Goal: Information Seeking & Learning: Learn about a topic

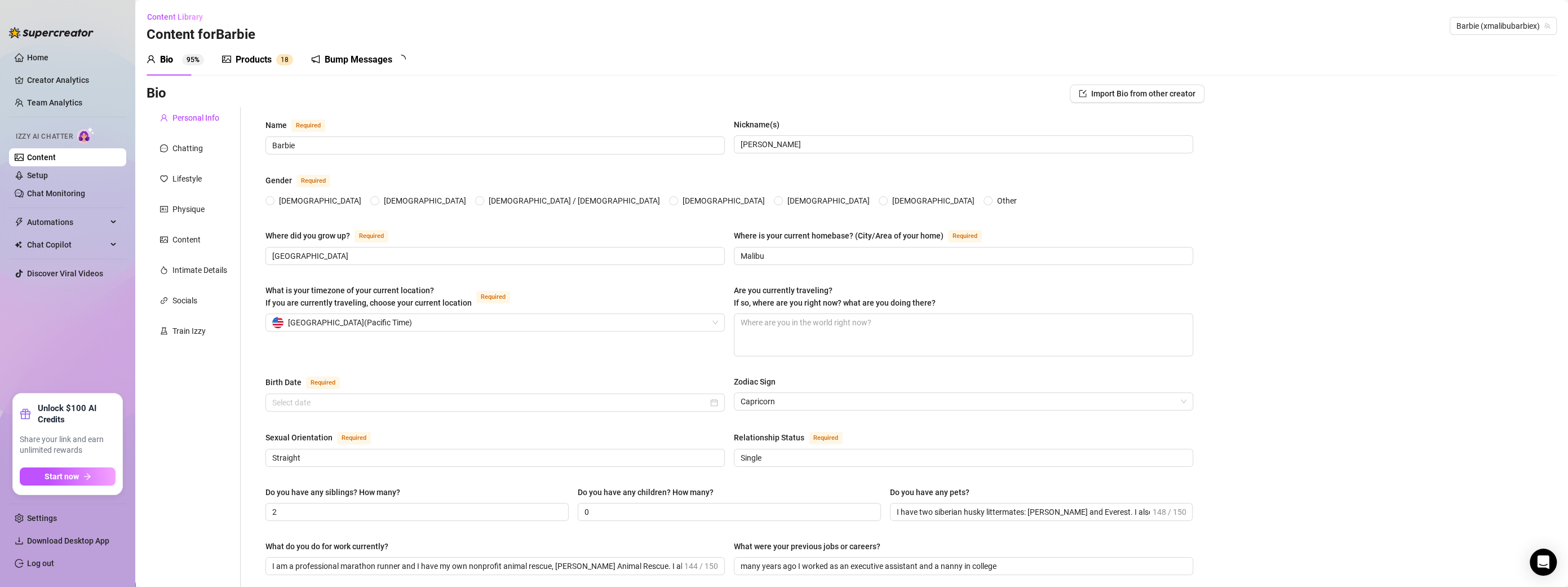
radio input "true"
type input "[DATE]"
click at [60, 104] on link "Team Analytics" at bounding box center [55, 102] width 56 height 9
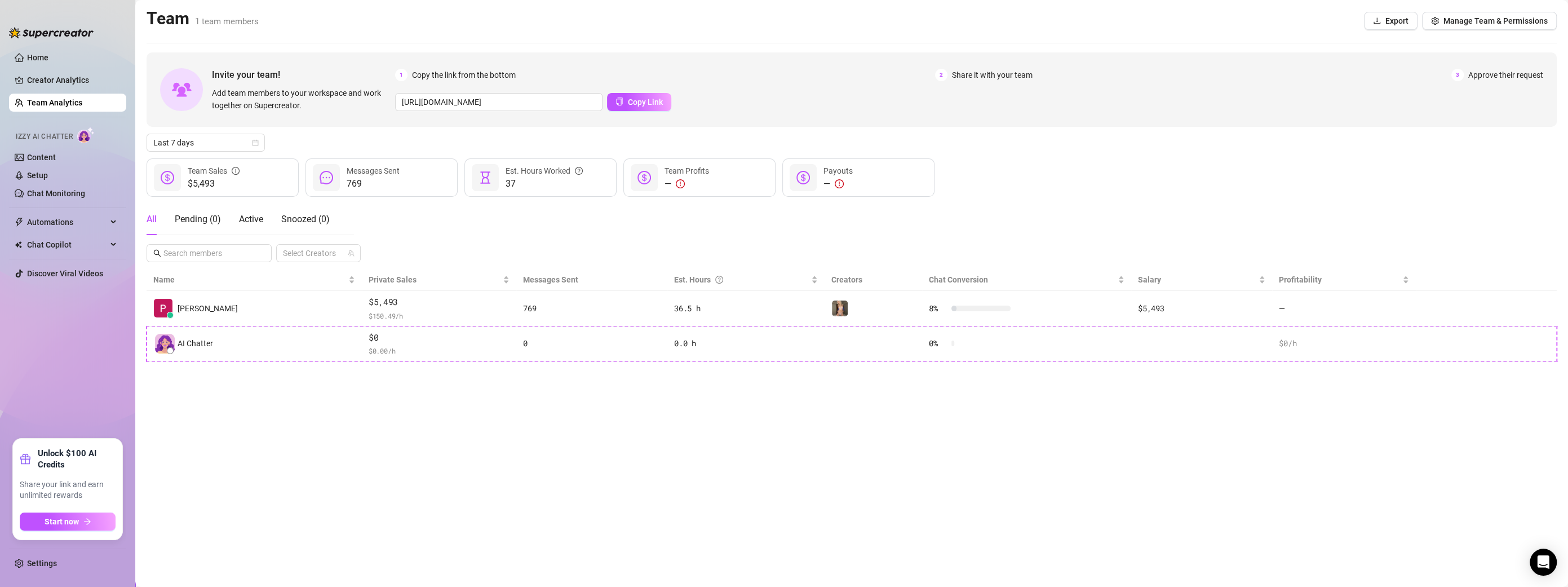
click at [78, 263] on ul "Home Creator Analytics Team Analytics Izzy AI Chatter Content Setup Chat Monito…" at bounding box center [67, 239] width 117 height 390
click at [83, 270] on link "Discover Viral Videos" at bounding box center [65, 273] width 76 height 9
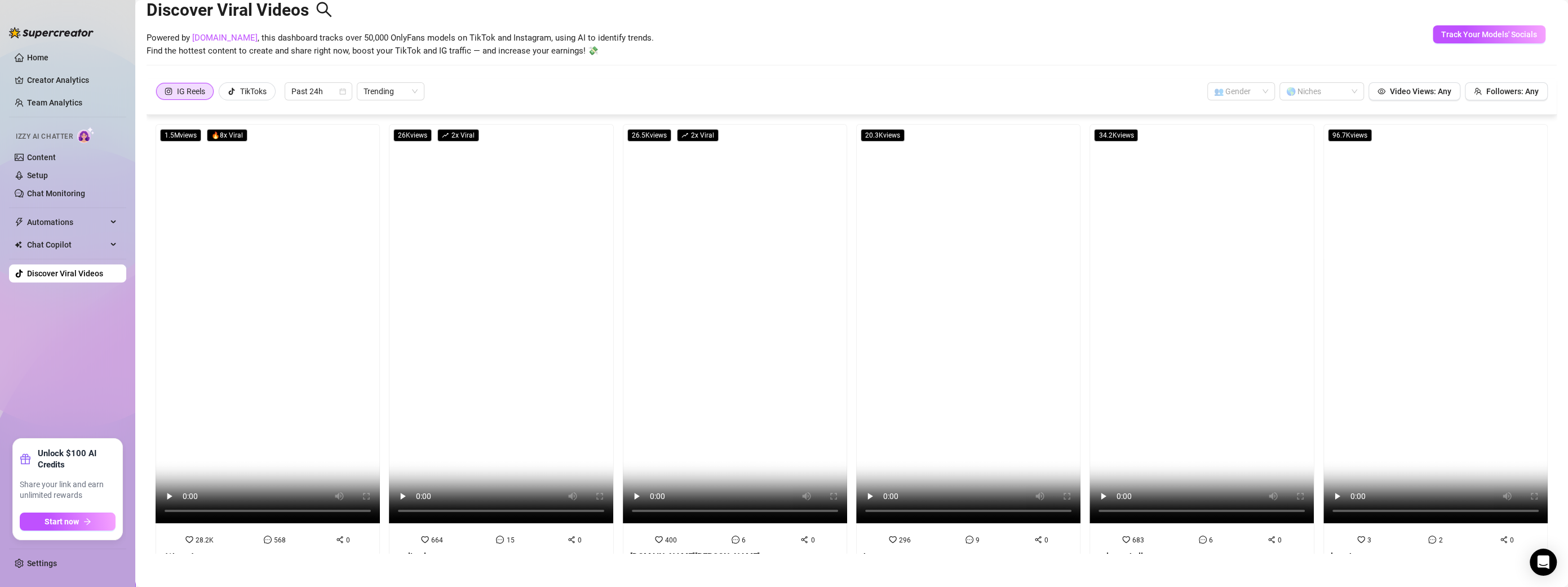
click at [1350, 43] on div "Powered by [DOMAIN_NAME] , this dashboard tracks over 50,000 OnlyFans models on…" at bounding box center [851, 44] width 1411 height 26
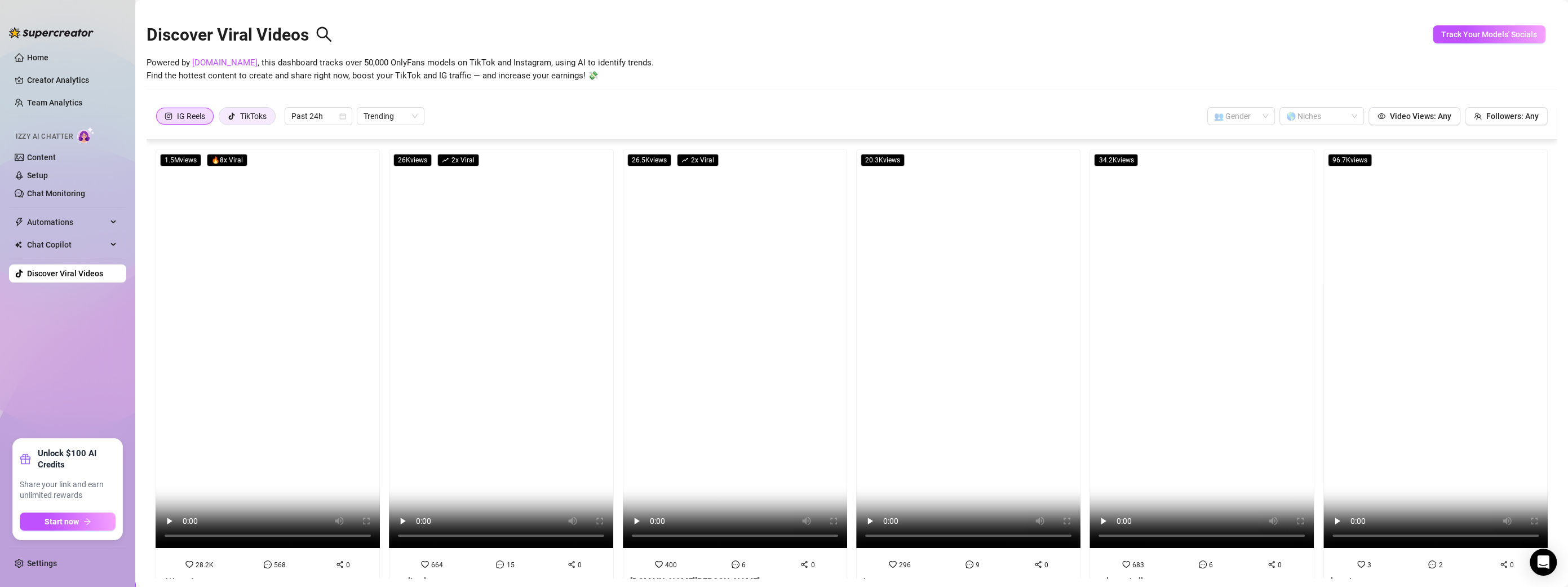
click at [256, 114] on div "TikToks" at bounding box center [253, 115] width 26 height 17
click at [222, 119] on input "TikToks" at bounding box center [222, 119] width 0 height 0
click at [296, 120] on span "Past 24h" at bounding box center [318, 115] width 54 height 17
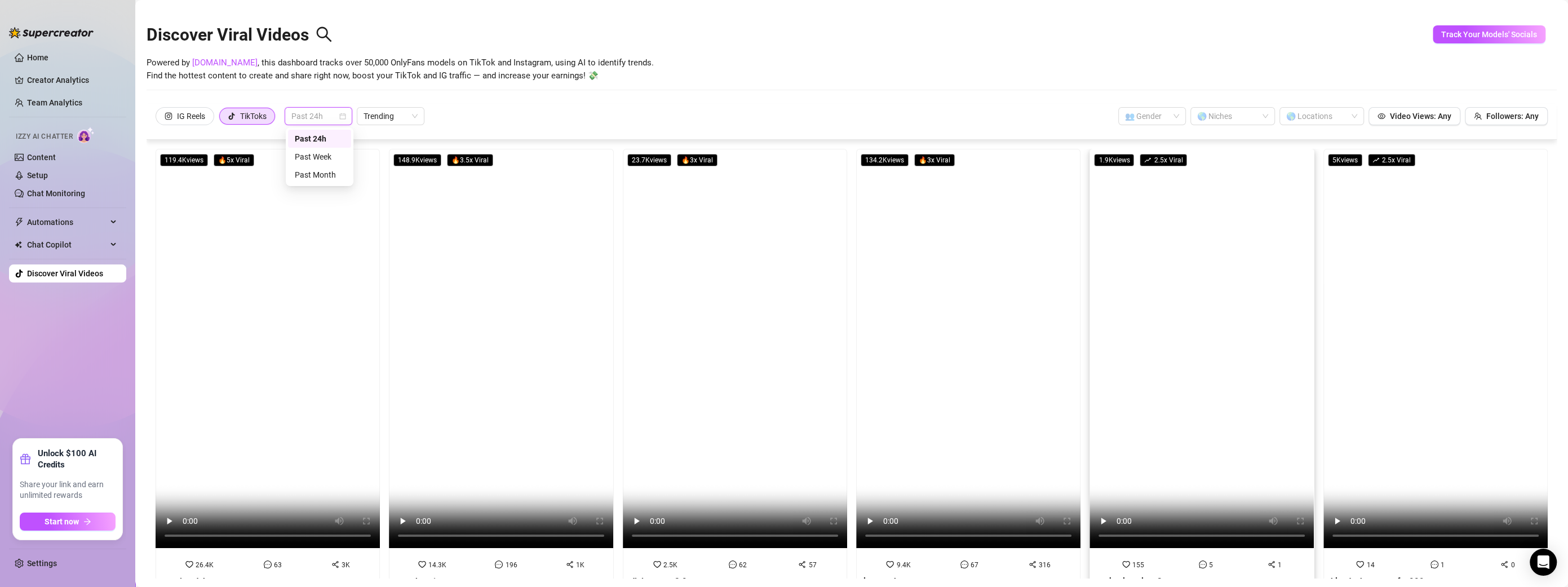
click at [310, 134] on div "Past 24h" at bounding box center [320, 139] width 50 height 13
click at [381, 113] on span "Trending" at bounding box center [390, 115] width 54 height 17
click at [384, 135] on div "Trending" at bounding box center [391, 139] width 50 height 13
click at [387, 118] on span "Trending" at bounding box center [390, 115] width 54 height 17
click at [381, 155] on div "Most Views" at bounding box center [391, 157] width 50 height 13
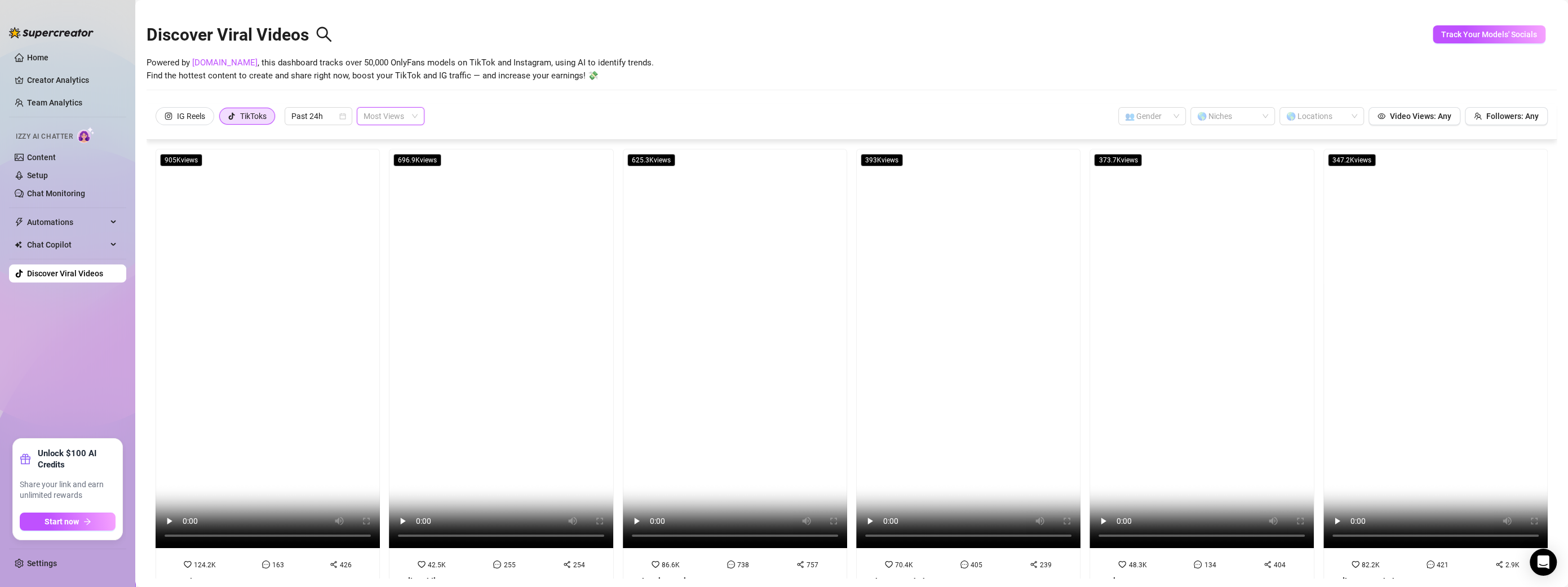
click at [384, 117] on span "Most Views" at bounding box center [390, 115] width 54 height 17
click at [384, 133] on div "Trending" at bounding box center [391, 139] width 50 height 13
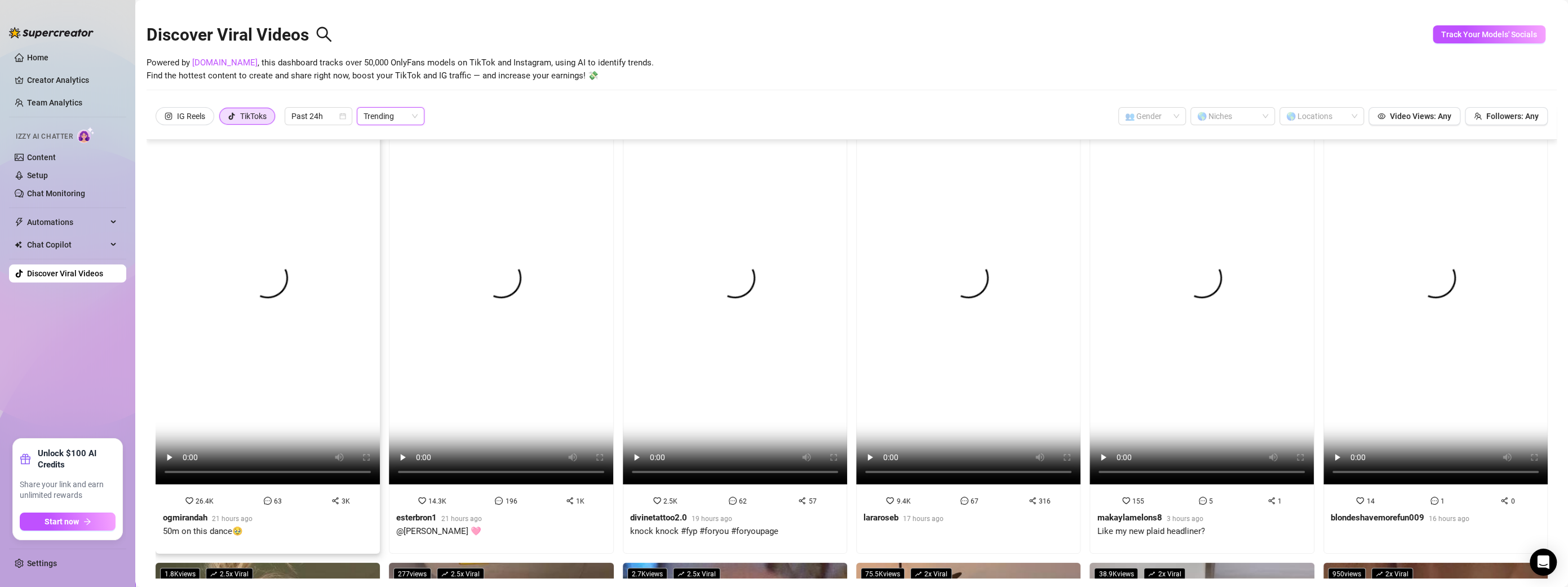
scroll to position [81, 0]
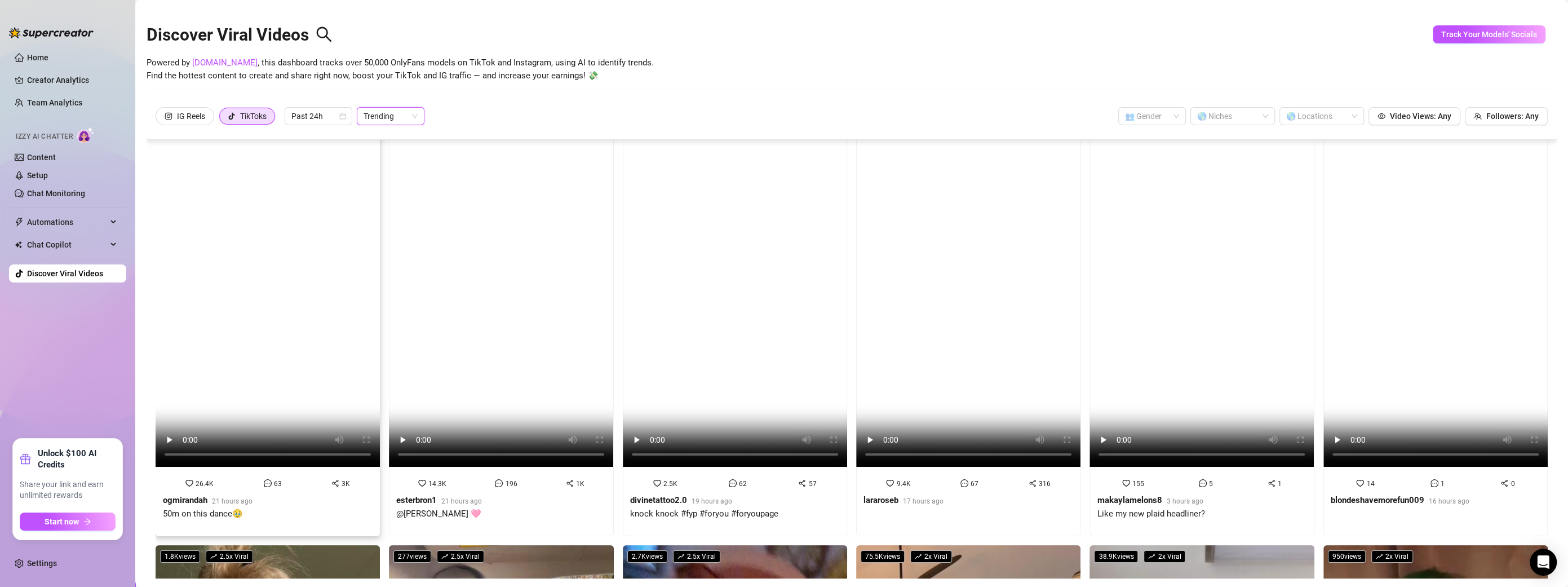
click at [252, 220] on video at bounding box center [268, 267] width 225 height 399
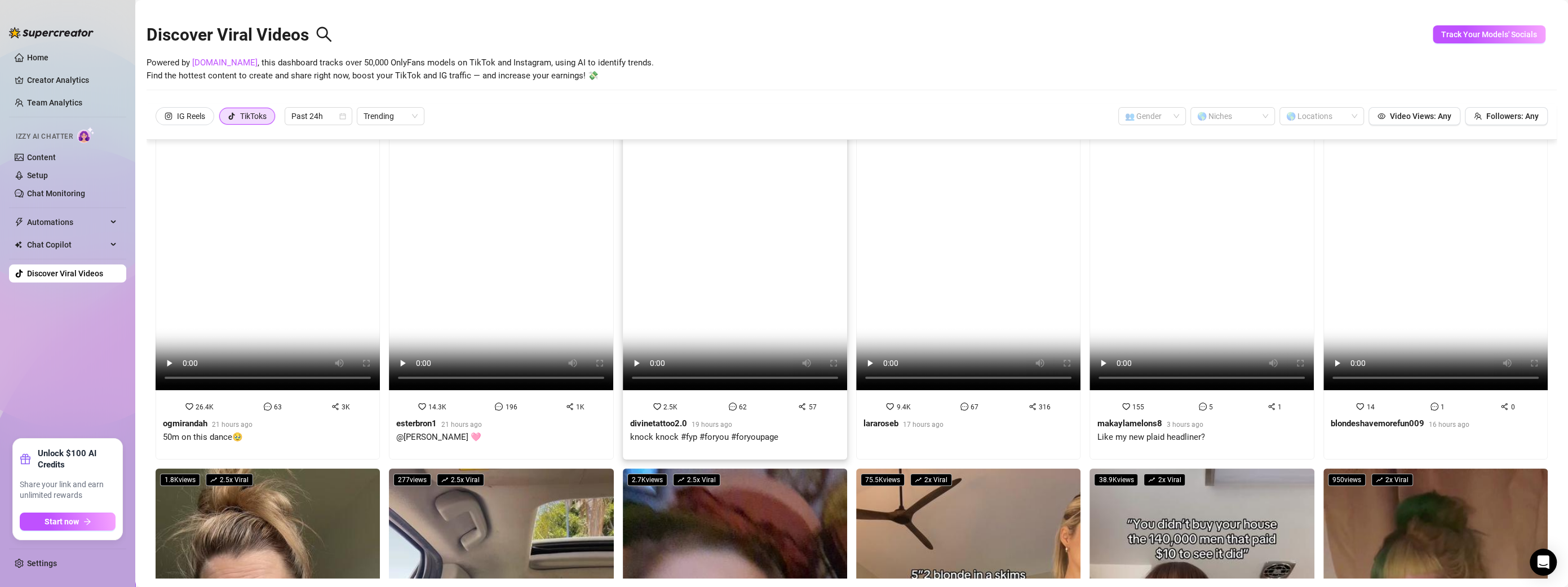
scroll to position [199, 0]
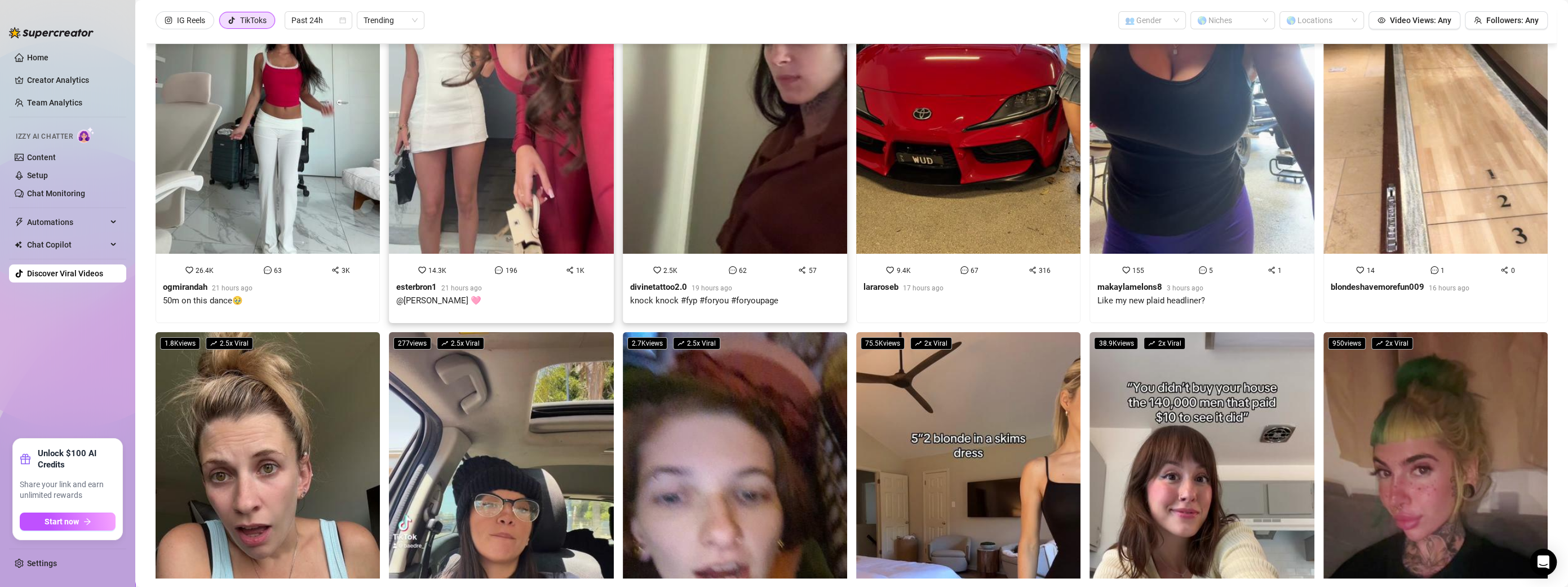
click at [414, 282] on strong "esterbron1" at bounding box center [416, 287] width 41 height 10
click at [49, 53] on link "Home" at bounding box center [38, 57] width 22 height 9
